Goal: Information Seeking & Learning: Learn about a topic

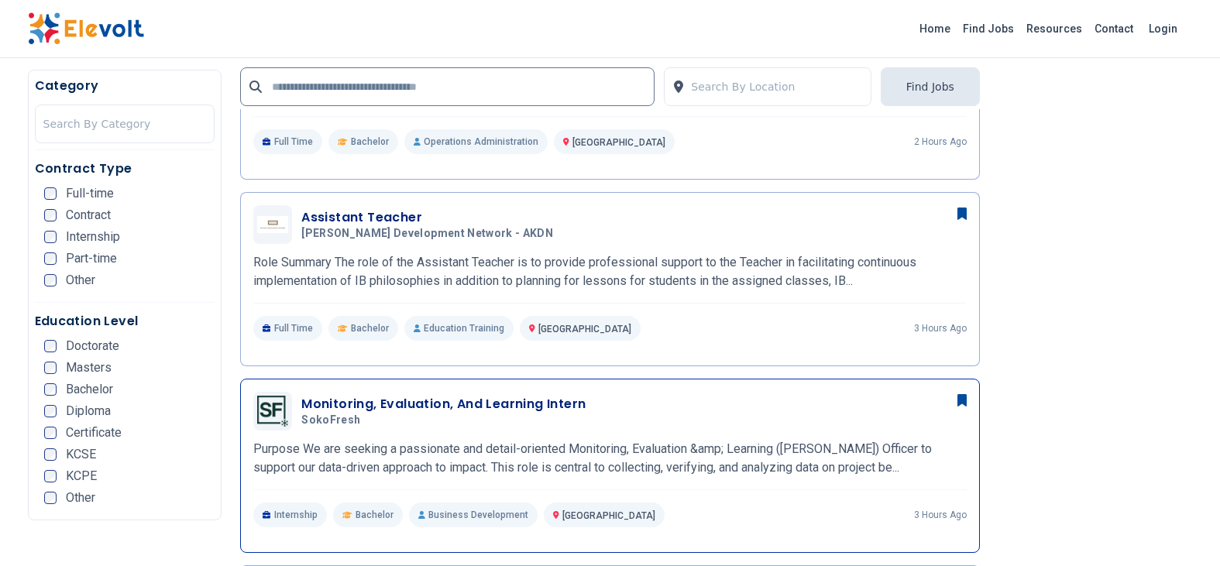
scroll to position [697, 0]
click at [597, 22] on div "Home Find Jobs Resources Contact Login" at bounding box center [610, 28] width 1190 height 33
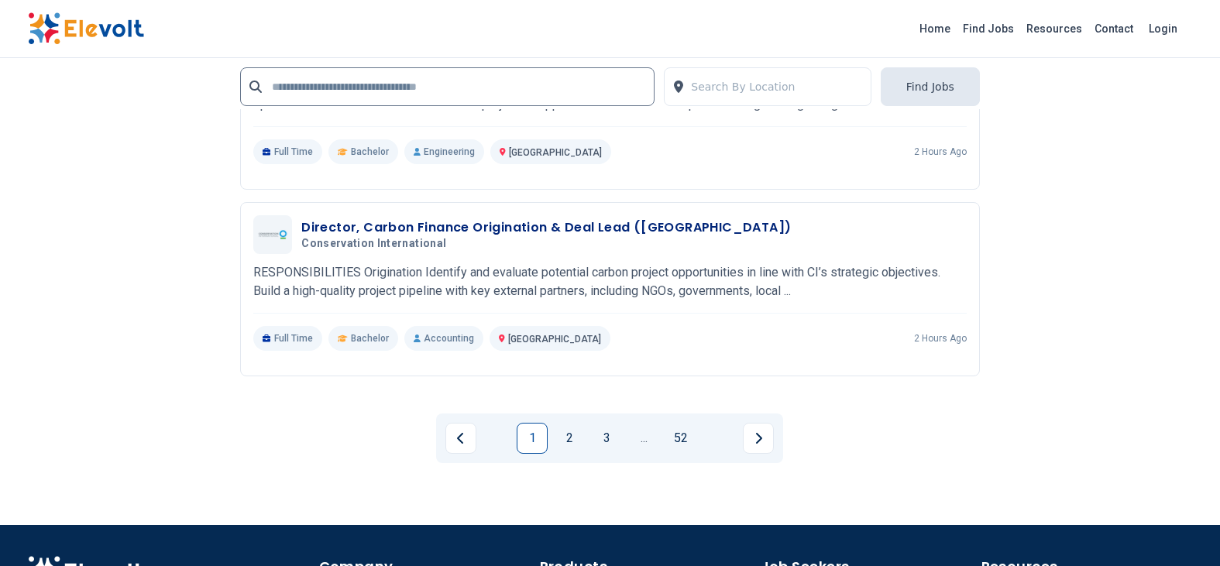
scroll to position [3572, 0]
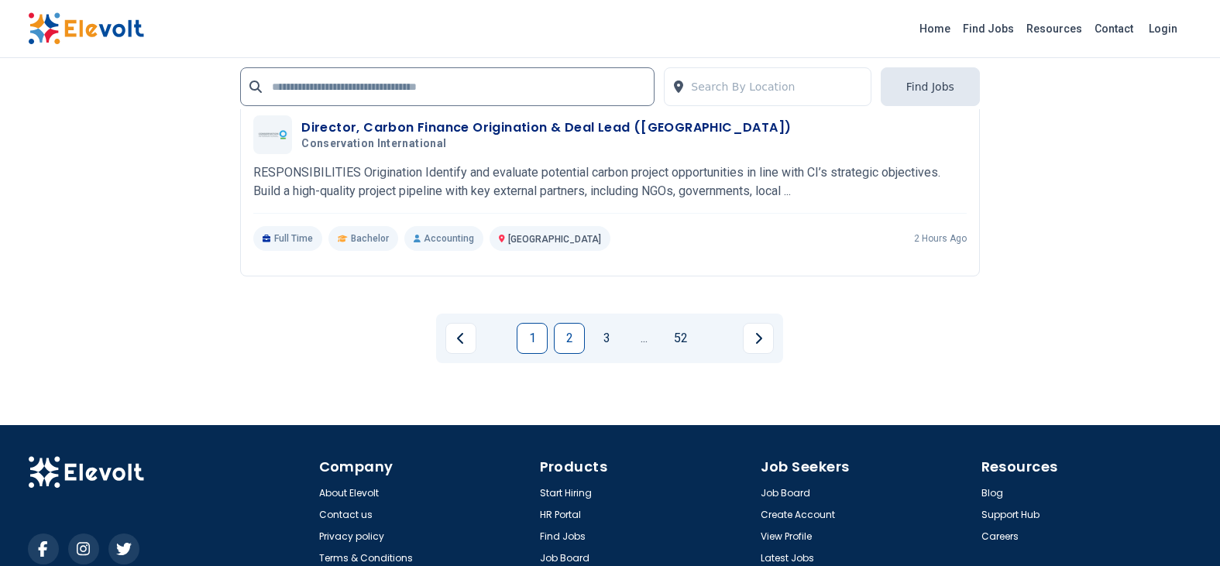
click at [563, 339] on link "2" at bounding box center [569, 338] width 31 height 31
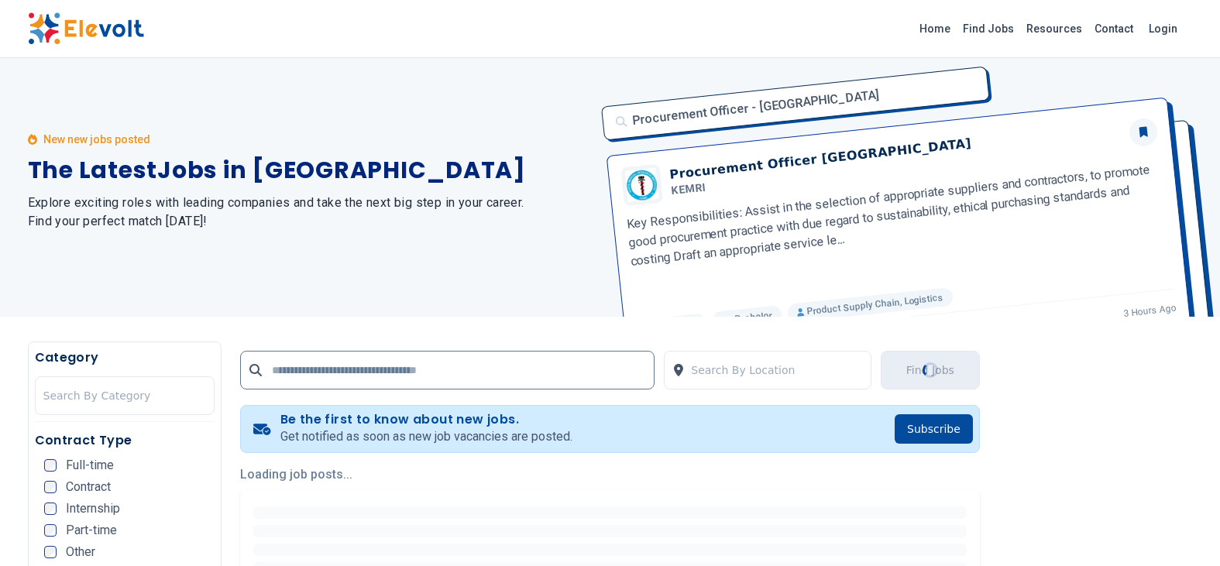
scroll to position [0, 0]
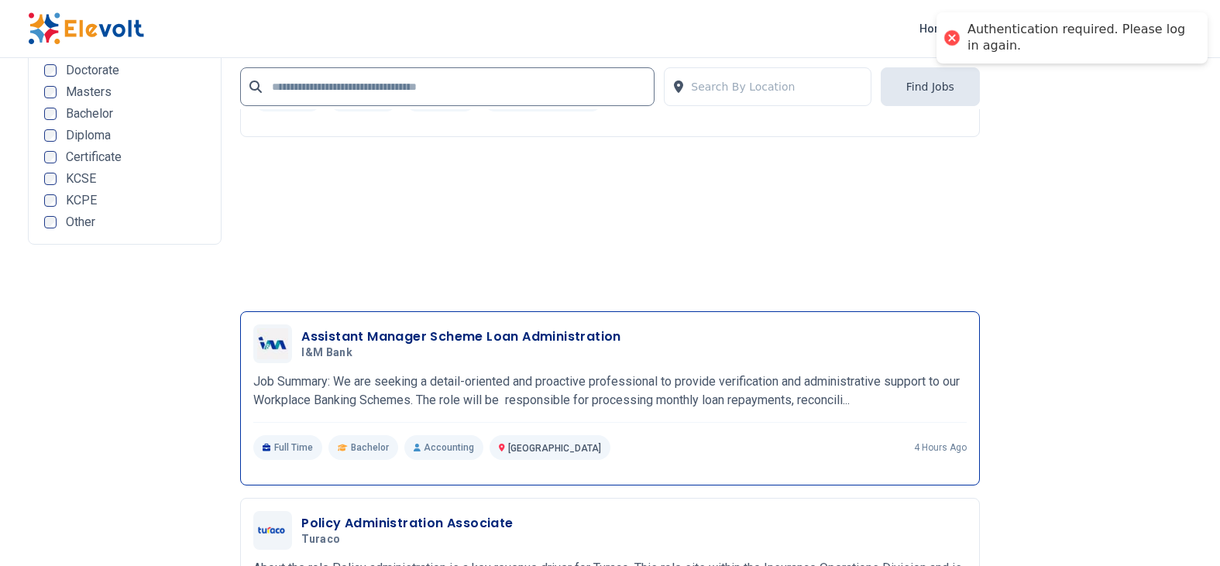
scroll to position [3176, 0]
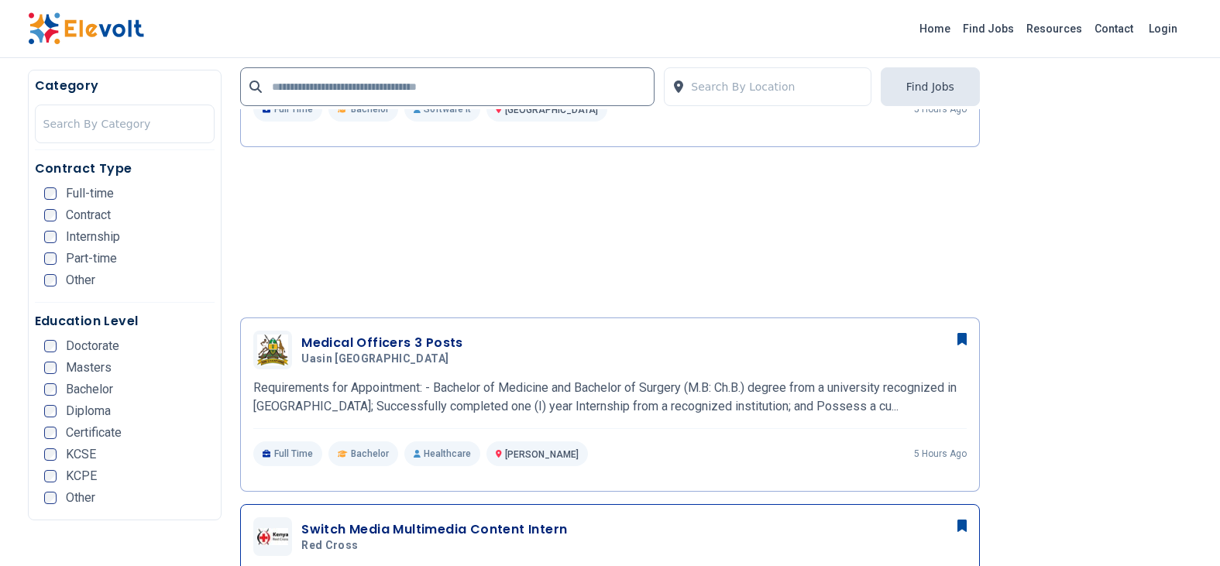
scroll to position [1162, 0]
